Goal: Information Seeking & Learning: Learn about a topic

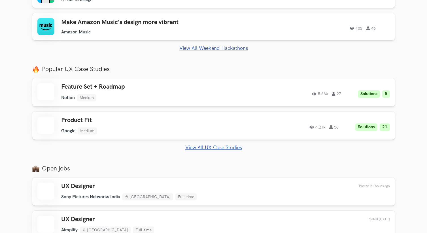
scroll to position [379, 0]
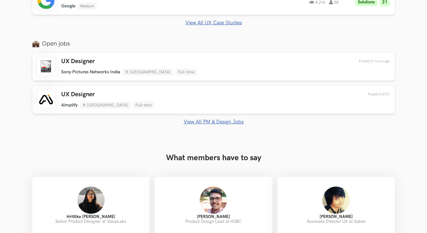
click at [218, 122] on link "View All PM & Design Jobs" at bounding box center [213, 122] width 363 height 6
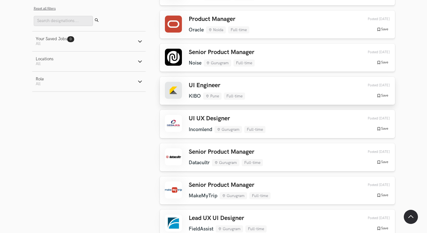
scroll to position [849, 0]
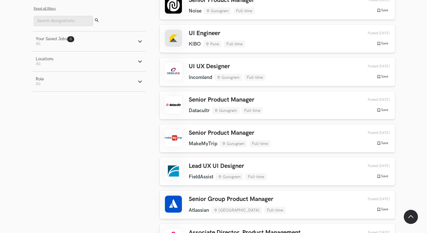
click at [77, 65] on button "Locations Active filters: All" at bounding box center [88, 62] width 113 height 20
click at [38, 85] on label "[GEOGRAPHIC_DATA]" at bounding box center [61, 84] width 50 height 6
click at [38, 85] on input "[GEOGRAPHIC_DATA]" at bounding box center [38, 83] width 5 height 5
checkbox input "true"
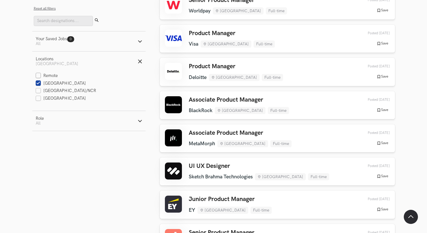
click at [38, 78] on label "Remote" at bounding box center [47, 76] width 22 height 6
click at [38, 78] on input "Remote" at bounding box center [38, 75] width 5 height 5
checkbox input "true"
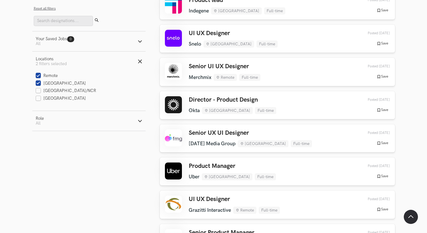
click at [109, 170] on aside "Filters Close panel Reset all filters Submit Your Saved Jobs 0 Jobs Active filt…" at bounding box center [88, 119] width 113 height 228
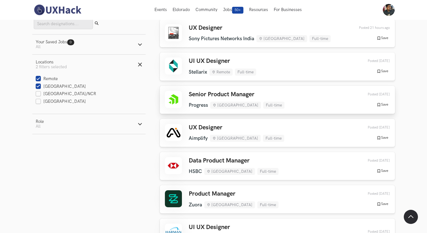
scroll to position [167, 0]
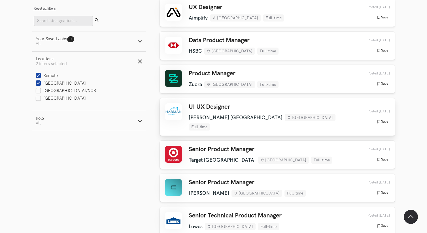
click at [320, 109] on div "UI UX Designer HARMAN India Bengaluru Full-time HARMAN India Bengaluru Full-tim…" at bounding box center [277, 116] width 225 height 27
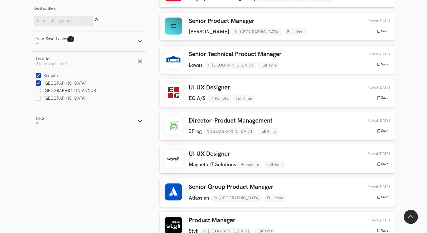
scroll to position [390, 0]
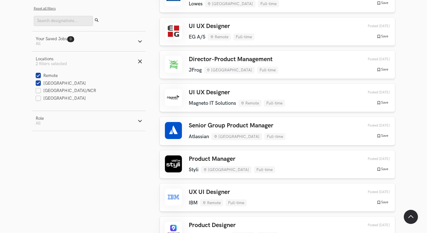
drag, startPoint x: 428, startPoint y: 63, endPoint x: 428, endPoint y: 5, distance: 57.6
drag, startPoint x: 428, startPoint y: 57, endPoint x: 428, endPoint y: 10, distance: 46.5
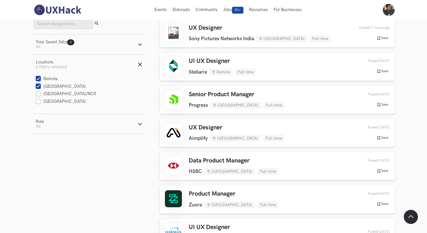
scroll to position [0, 0]
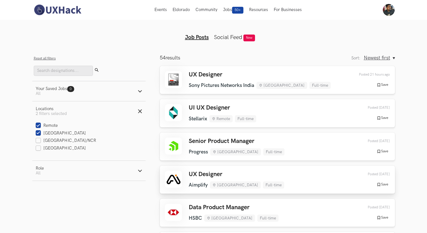
click at [246, 175] on h3 "UX Designer" at bounding box center [237, 174] width 96 height 7
click at [221, 76] on h3 "UX Designer" at bounding box center [260, 74] width 142 height 7
click at [71, 176] on button "Role Active filters: All" at bounding box center [88, 171] width 113 height 20
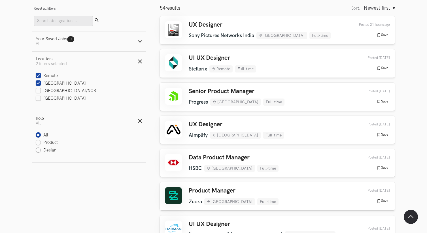
click at [39, 153] on label "Design" at bounding box center [46, 151] width 21 height 6
click at [39, 153] on input "Design" at bounding box center [38, 150] width 5 height 5
radio input "true"
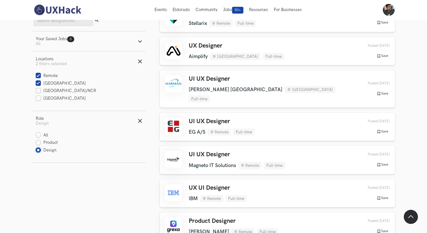
scroll to position [0, 0]
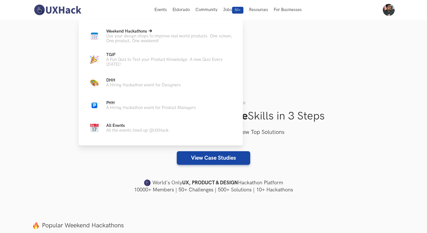
click at [130, 36] on p "Use your design chops to improve real world products. One screen, One product, …" at bounding box center [170, 39] width 128 height 10
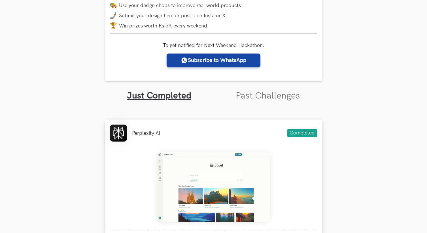
scroll to position [174, 0]
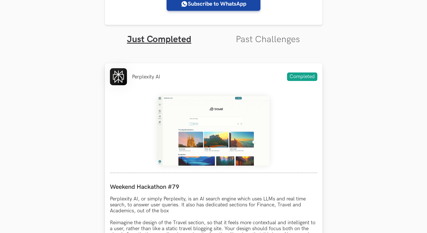
click at [207, 130] on img at bounding box center [213, 131] width 113 height 71
